Goal: Unclear

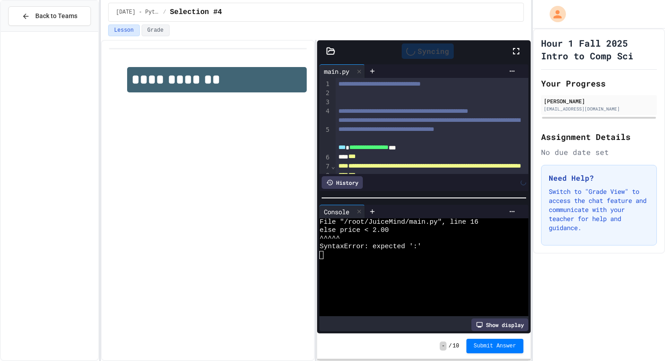
scroll to position [129, 0]
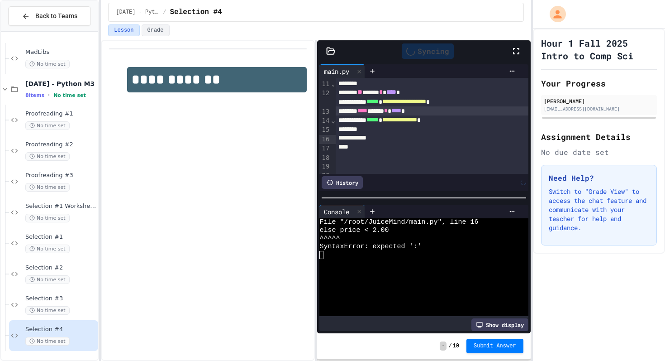
click at [423, 52] on div "Syncing" at bounding box center [428, 50] width 52 height 15
click at [516, 49] on icon at bounding box center [516, 51] width 11 height 11
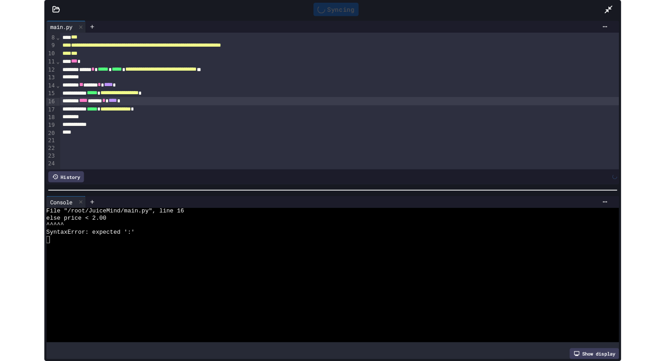
scroll to position [1358, 0]
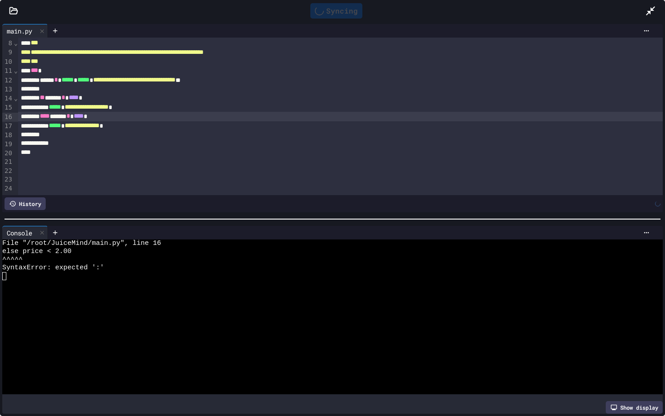
click at [647, 11] on icon at bounding box center [650, 10] width 11 height 11
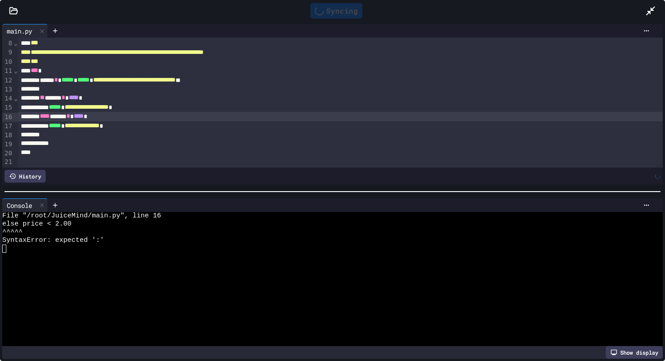
scroll to position [92, 0]
